Goal: Information Seeking & Learning: Learn about a topic

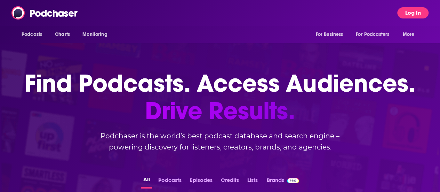
click at [418, 10] on button "Log In" at bounding box center [412, 12] width 31 height 11
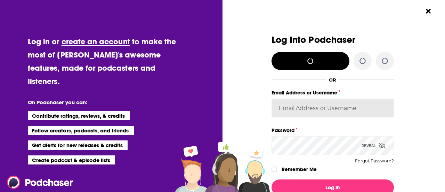
type input "[PERSON_NAME][EMAIL_ADDRESS][PERSON_NAME][DOMAIN_NAME]"
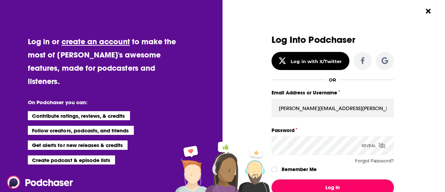
click at [333, 185] on button "Log In" at bounding box center [333, 187] width 122 height 16
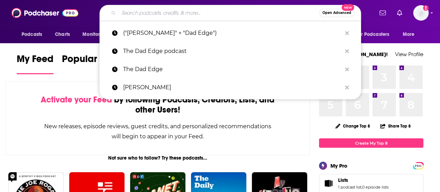
click at [138, 15] on input "Search podcasts, credits, & more..." at bounding box center [219, 12] width 201 height 11
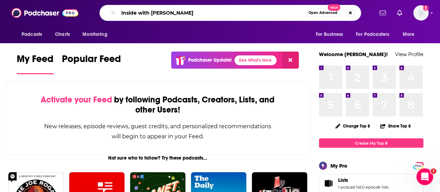
type input "inside with [PERSON_NAME]"
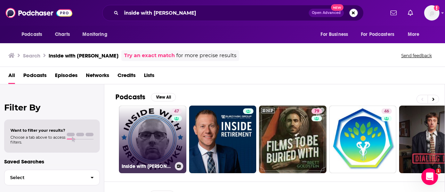
click at [157, 131] on link "47 Inside with [PERSON_NAME]" at bounding box center [152, 138] width 67 height 67
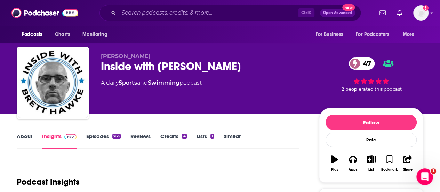
click at [97, 138] on link "Episodes 763" at bounding box center [103, 140] width 34 height 16
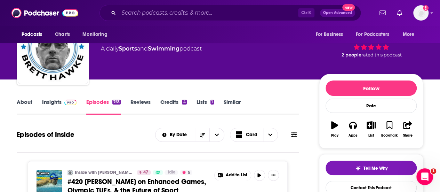
scroll to position [22, 0]
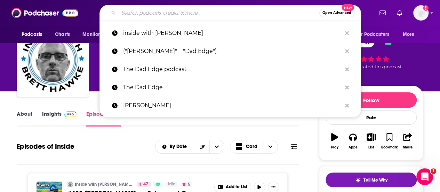
click at [152, 11] on input "Search podcasts, credits, & more..." at bounding box center [219, 12] width 201 height 11
paste input "Human Performance Outlier"
type input "Human Performance Outlier"
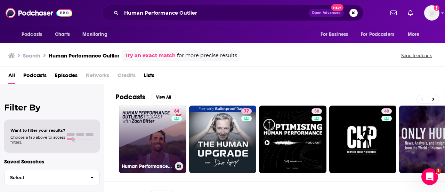
click at [134, 147] on link "64 Human Performance Outliers Podcast with [PERSON_NAME]" at bounding box center [152, 138] width 67 height 67
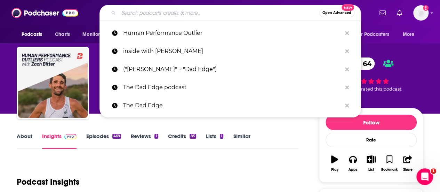
click at [165, 15] on input "Search podcasts, credits, & more..." at bounding box center [219, 12] width 201 height 11
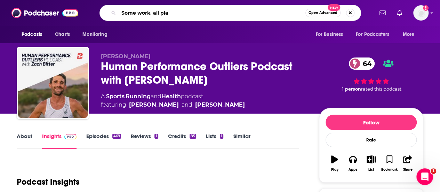
type input "Some work, all play"
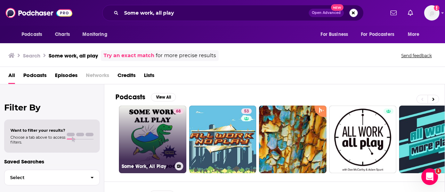
click at [163, 118] on link "68 Some Work, All Play" at bounding box center [152, 138] width 67 height 67
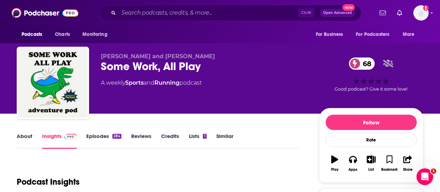
click at [23, 137] on link "About" at bounding box center [25, 140] width 16 height 16
